Goal: Task Accomplishment & Management: Manage account settings

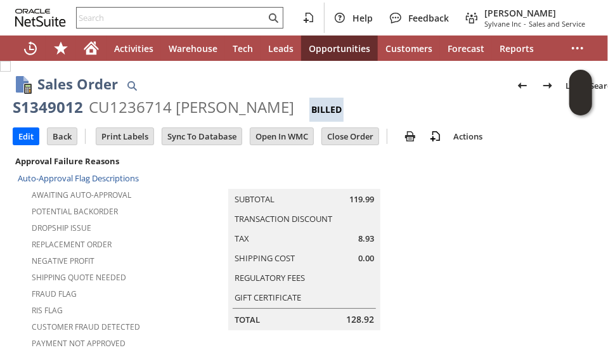
scroll to position [939, 0]
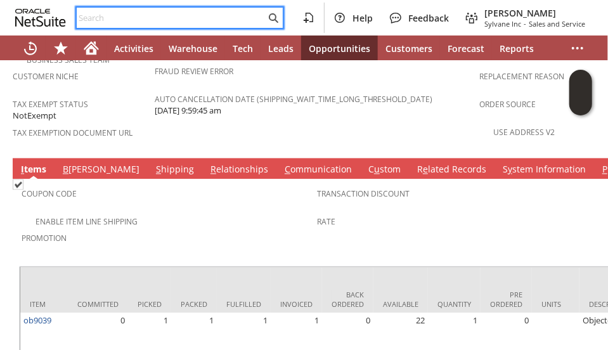
click at [155, 20] on input "text" at bounding box center [171, 17] width 189 height 15
paste input "4134297979"
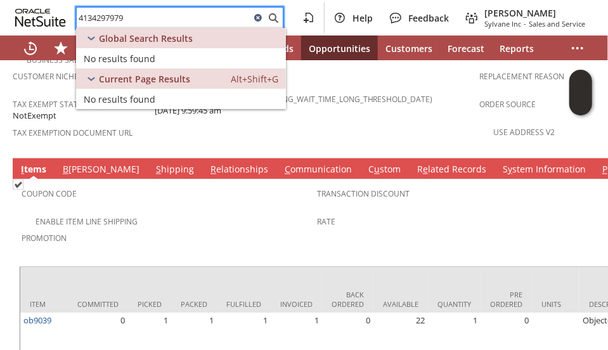
type input "4134297979"
click at [262, 17] on icon at bounding box center [258, 18] width 8 height 8
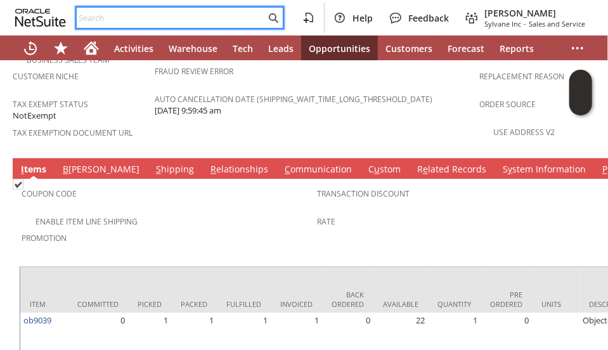
click at [234, 20] on input "text" at bounding box center [171, 17] width 189 height 15
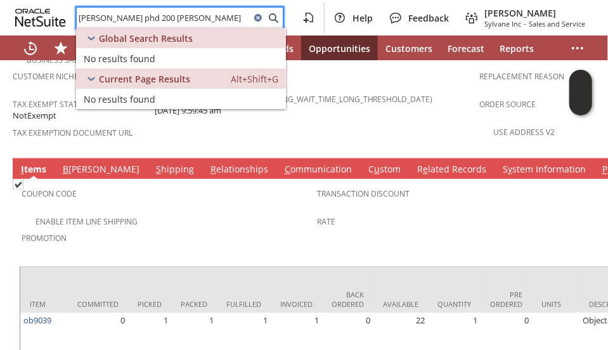
click at [148, 15] on input "steven kerner phd 200 donna rainone" at bounding box center [164, 17] width 174 height 15
paste input "3128520143"
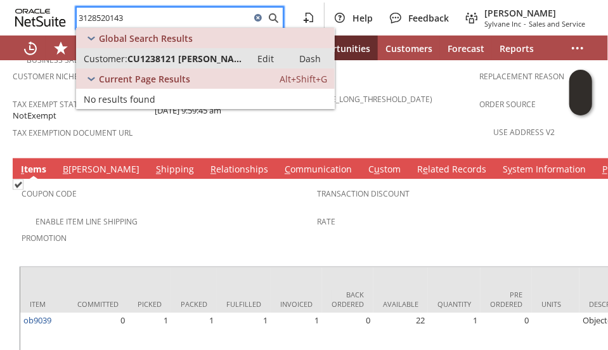
type input "3128520143"
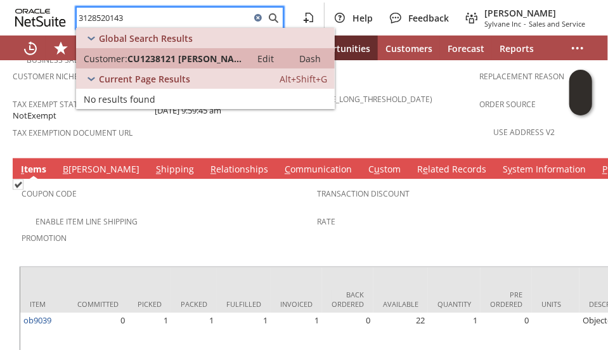
click at [159, 53] on span "CU1238121 Michael Vucko" at bounding box center [186, 59] width 116 height 12
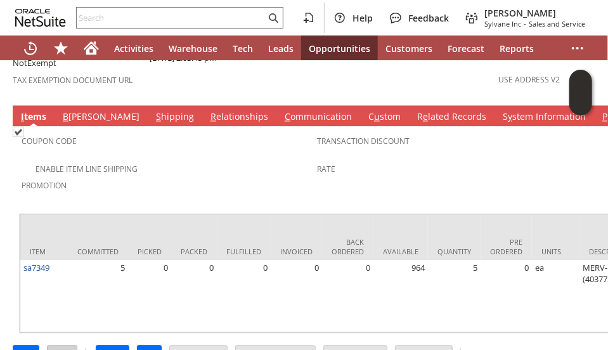
click at [58, 346] on input "Back" at bounding box center [62, 354] width 29 height 16
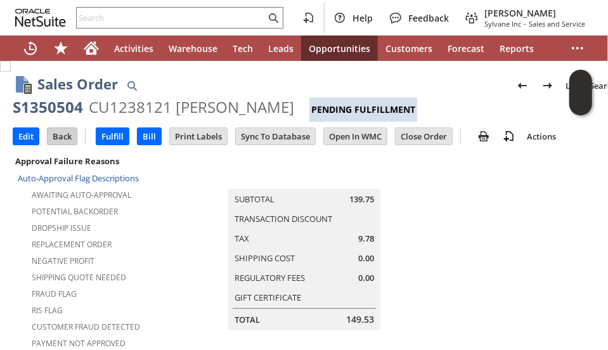
click at [66, 129] on input "Back" at bounding box center [62, 136] width 29 height 16
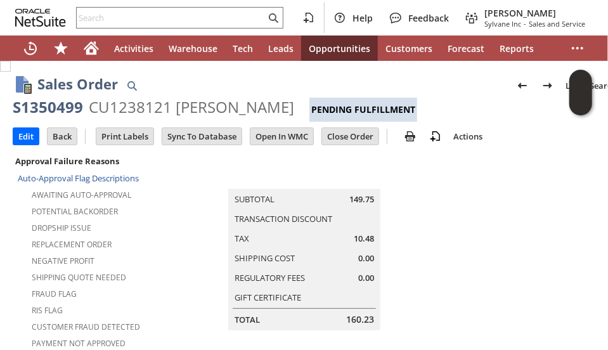
click at [47, 105] on div "S1350499" at bounding box center [48, 107] width 70 height 20
click at [46, 107] on div "S1350499" at bounding box center [48, 107] width 70 height 20
copy div "S1350499"
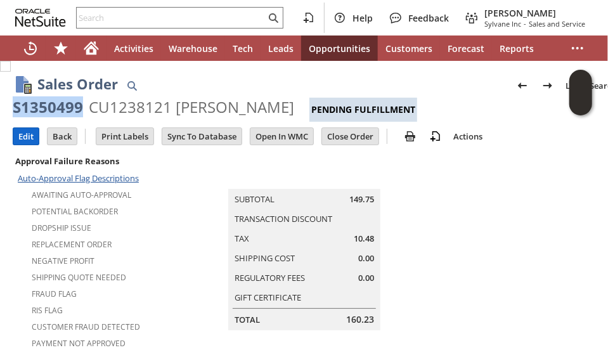
drag, startPoint x: 30, startPoint y: 134, endPoint x: 71, endPoint y: 175, distance: 57.9
click at [30, 134] on input "Edit" at bounding box center [25, 136] width 25 height 16
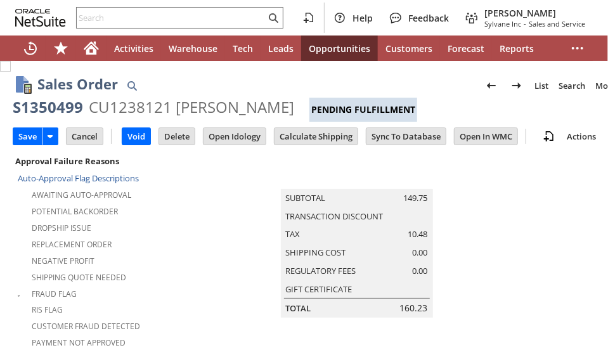
scroll to position [948, 0]
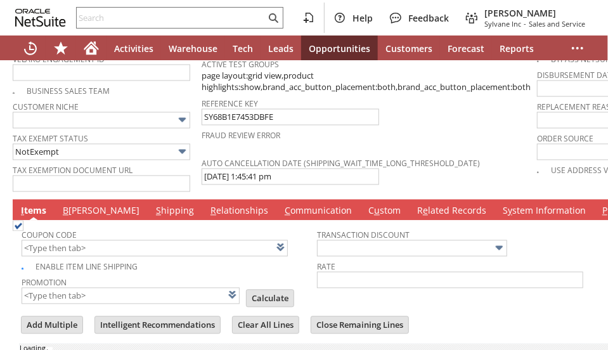
type input "Add"
type input "Copy Previous"
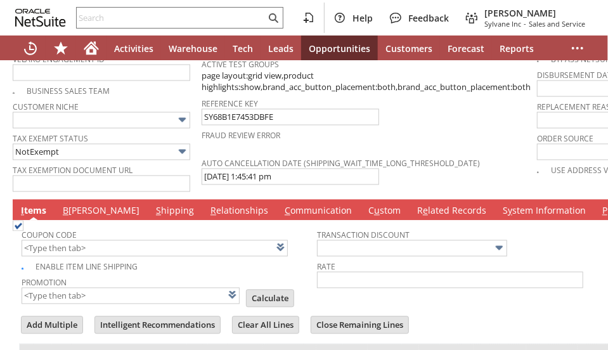
scroll to position [482, 0]
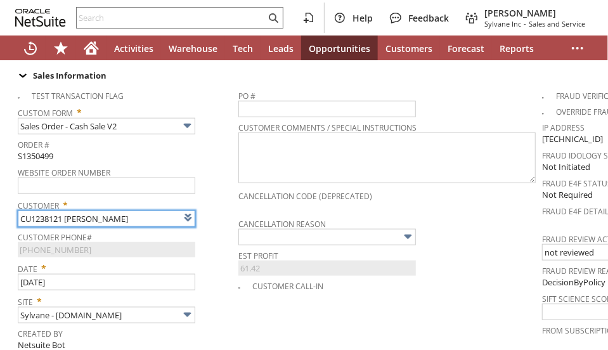
type input "Intelligent Recommendations¹⁰"
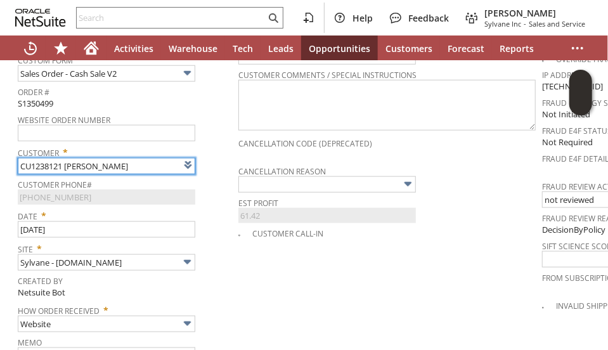
scroll to position [518, 0]
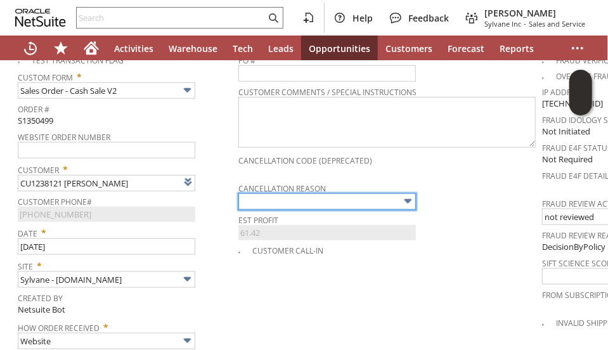
click at [310, 193] on input "text" at bounding box center [328, 201] width 178 height 16
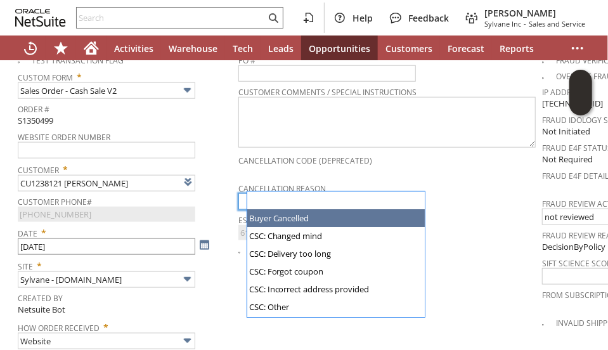
type input "Buyer Cancelled"
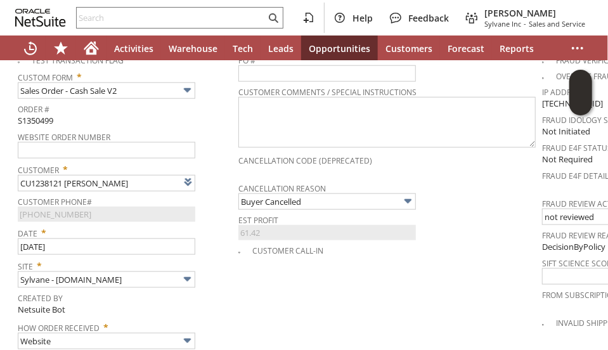
drag, startPoint x: 245, startPoint y: 275, endPoint x: 227, endPoint y: 251, distance: 29.9
click at [239, 289] on td "Created By Netsuite Bot" at bounding box center [128, 303] width 221 height 29
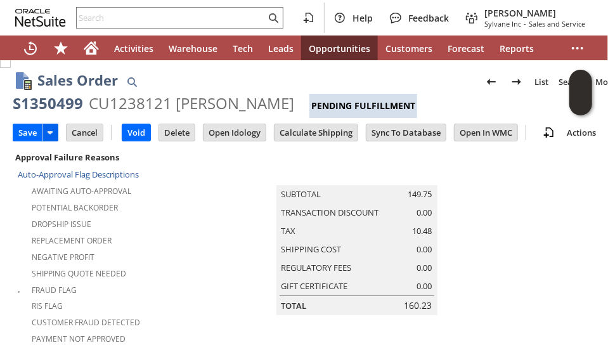
scroll to position [0, 0]
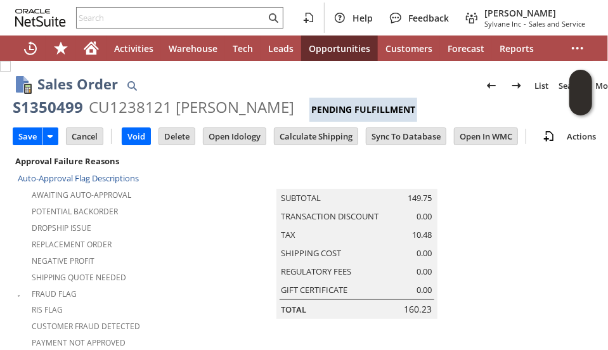
drag, startPoint x: 22, startPoint y: 136, endPoint x: 178, endPoint y: 244, distance: 190.6
click at [26, 136] on input "Save" at bounding box center [27, 136] width 29 height 16
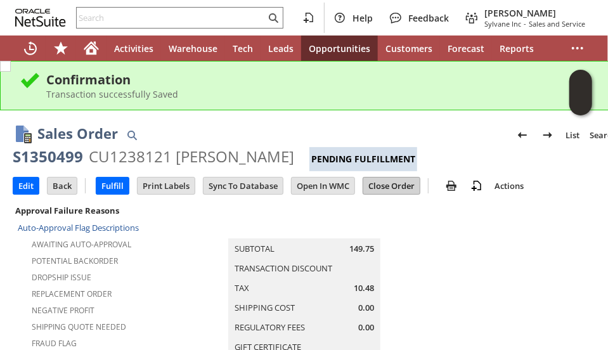
click at [405, 181] on input "Close Order" at bounding box center [391, 186] width 56 height 16
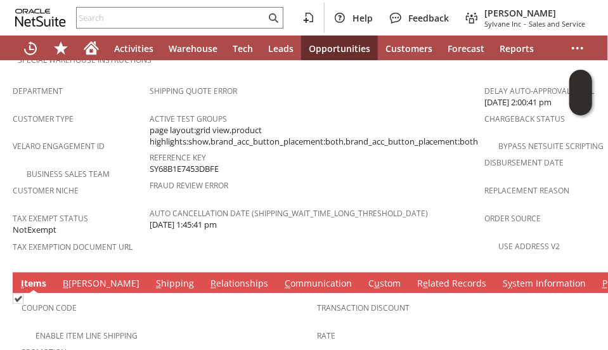
click at [282, 278] on link "C ommunication" at bounding box center [319, 285] width 74 height 14
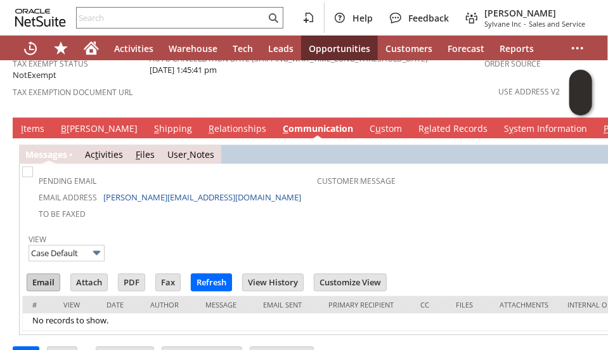
click at [44, 274] on input "Email" at bounding box center [43, 282] width 32 height 16
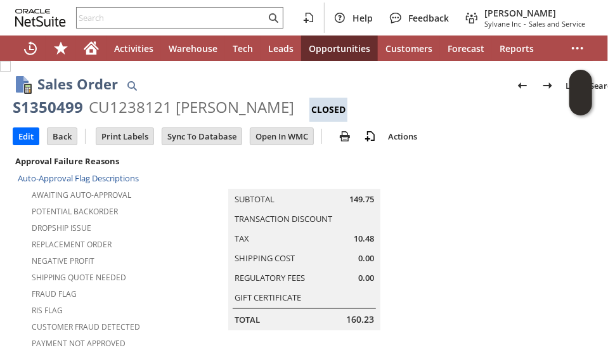
click at [41, 110] on div "S1350499" at bounding box center [48, 107] width 70 height 20
copy div "S1350499"
drag, startPoint x: 119, startPoint y: 12, endPoint x: 112, endPoint y: 17, distance: 9.1
click at [119, 12] on input "text" at bounding box center [171, 17] width 189 height 15
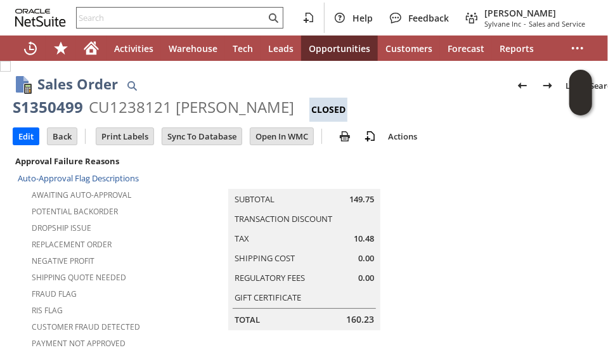
paste input "8455145542"
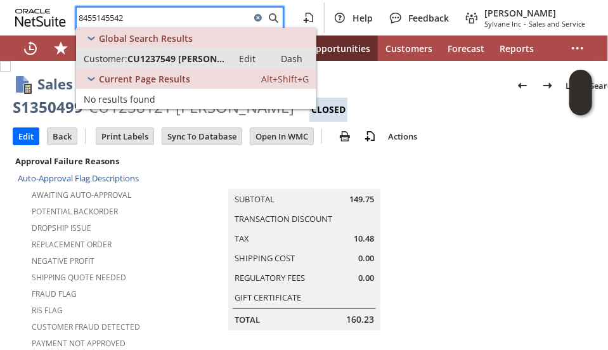
type input "8455145542"
click at [161, 56] on span "CU1237549 [PERSON_NAME]" at bounding box center [177, 59] width 98 height 12
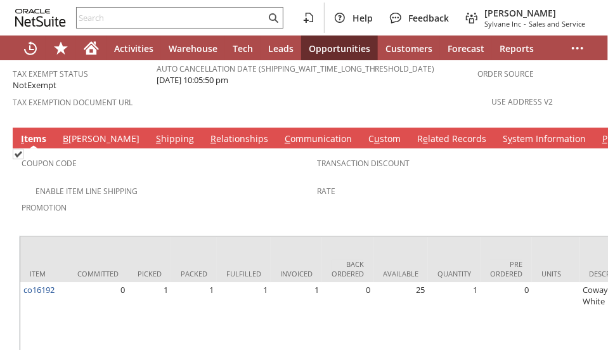
scroll to position [0, 521]
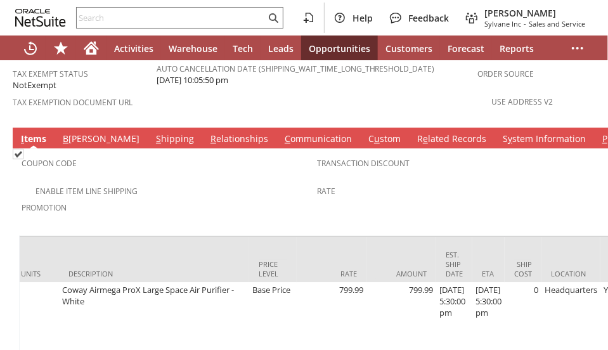
click at [178, 199] on span "Promotion" at bounding box center [166, 206] width 289 height 15
